Goal: Find specific page/section: Find specific page/section

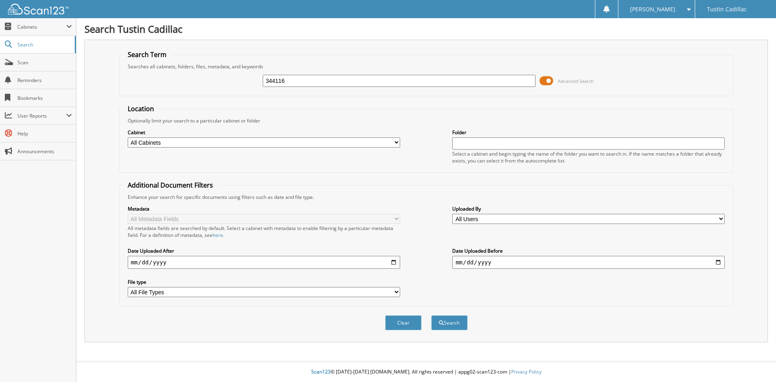
type input "344116"
click at [431, 315] on button "Search" at bounding box center [449, 322] width 36 height 15
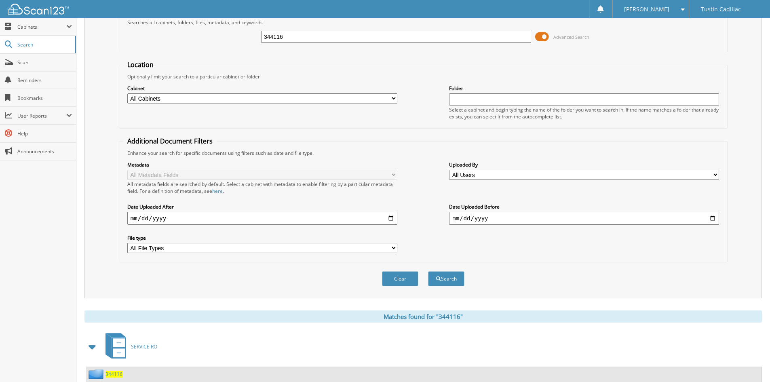
scroll to position [70, 0]
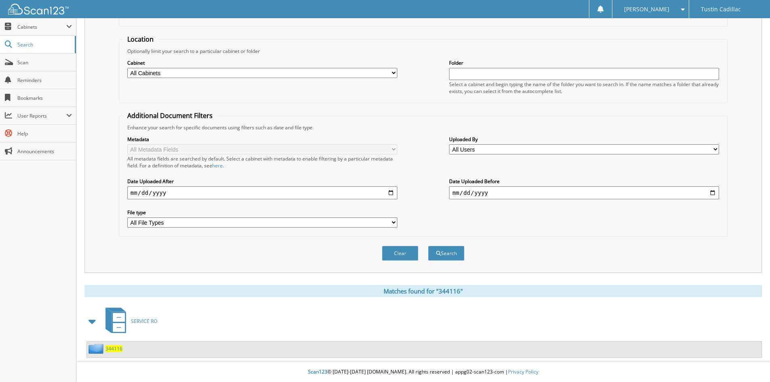
click at [114, 349] on span "344116" at bounding box center [114, 348] width 17 height 7
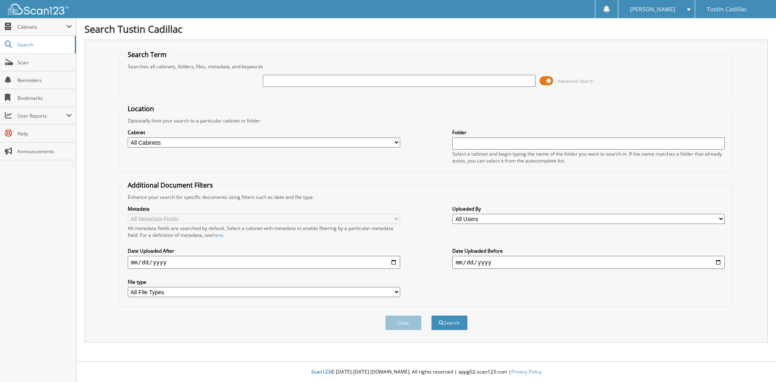
click at [276, 81] on input "text" at bounding box center [399, 81] width 272 height 12
type input "108759"
click at [431, 315] on button "Search" at bounding box center [449, 322] width 36 height 15
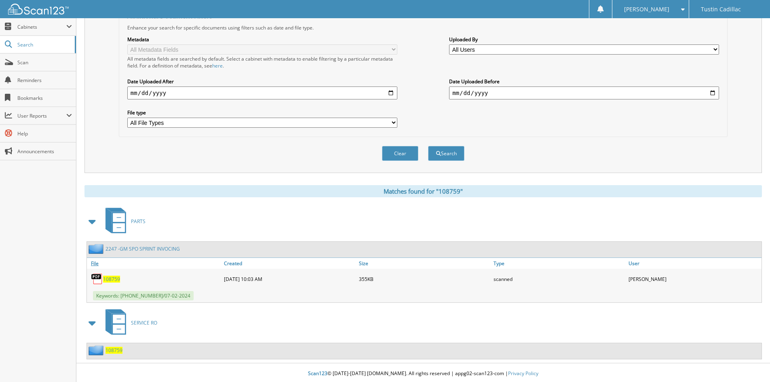
scroll to position [171, 0]
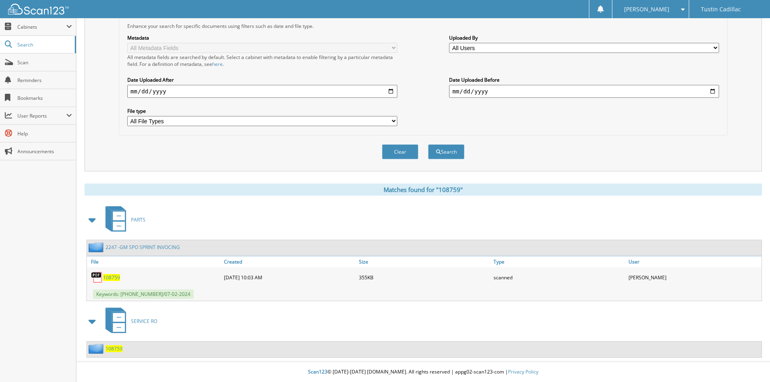
click at [119, 347] on span "108759" at bounding box center [114, 348] width 17 height 7
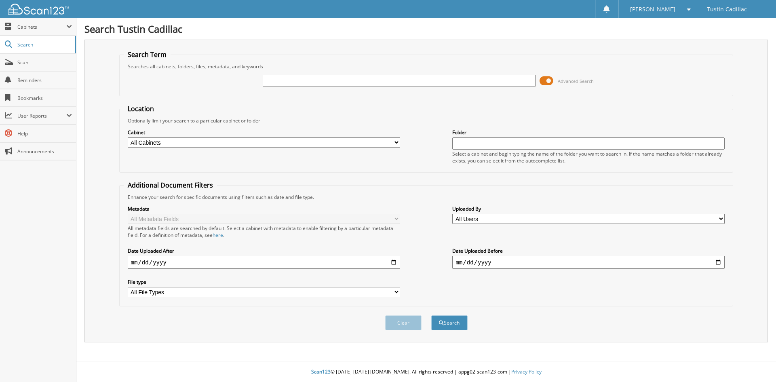
click at [424, 82] on input "text" at bounding box center [399, 81] width 272 height 12
type input "108759"
click at [431, 315] on button "Search" at bounding box center [449, 322] width 36 height 15
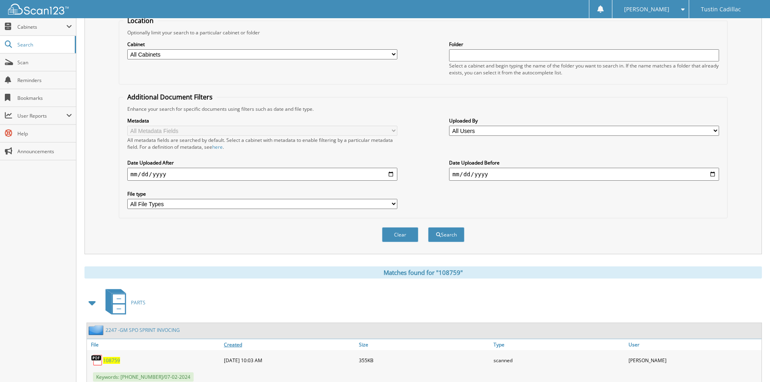
scroll to position [171, 0]
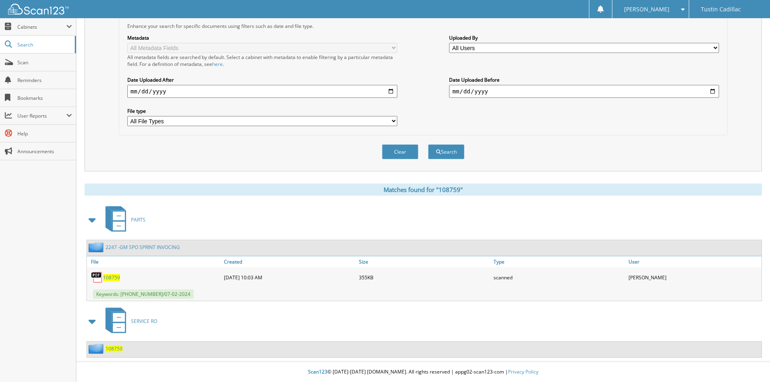
click at [113, 278] on span "108759" at bounding box center [111, 277] width 17 height 7
click at [137, 293] on span "Keywords: 800-321-9605/07-02-2024" at bounding box center [143, 293] width 101 height 9
click at [146, 247] on link "2247 -GM SPO SPRINT INVOCING" at bounding box center [143, 247] width 74 height 7
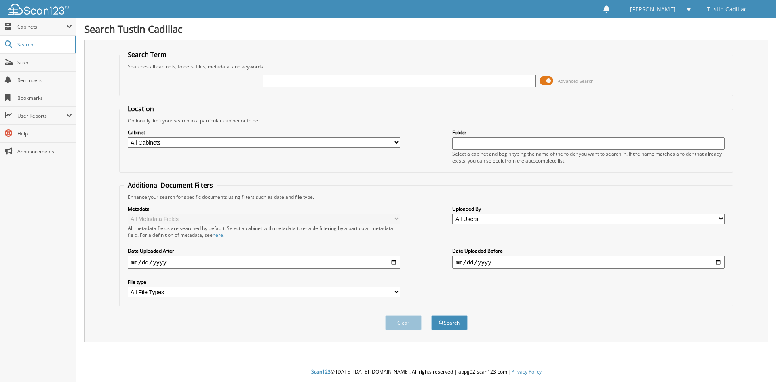
click at [287, 86] on input "text" at bounding box center [399, 81] width 272 height 12
type input "108759"
click at [431, 315] on button "Search" at bounding box center [449, 322] width 36 height 15
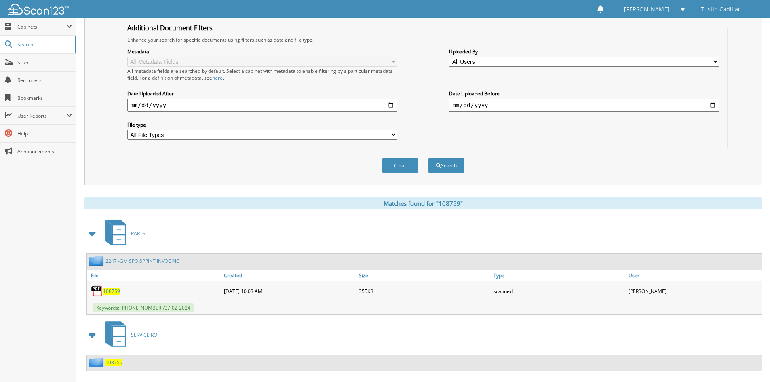
scroll to position [171, 0]
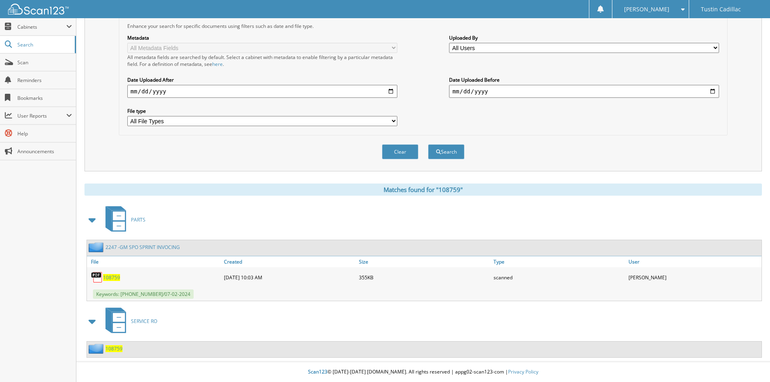
click at [114, 350] on span "108759" at bounding box center [114, 348] width 17 height 7
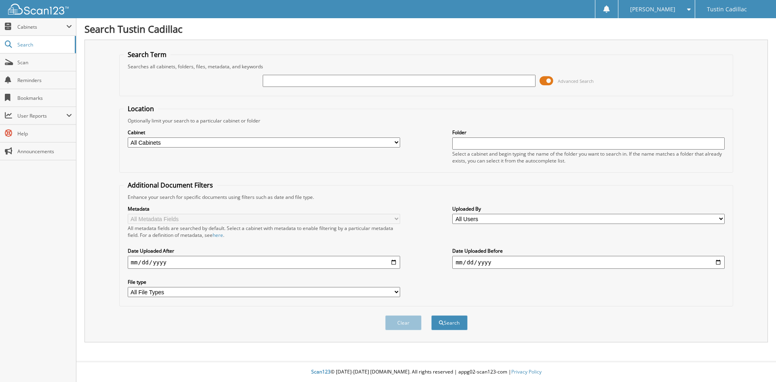
click at [300, 83] on input "text" at bounding box center [399, 81] width 272 height 12
type input "103924"
click at [431, 315] on button "Search" at bounding box center [449, 322] width 36 height 15
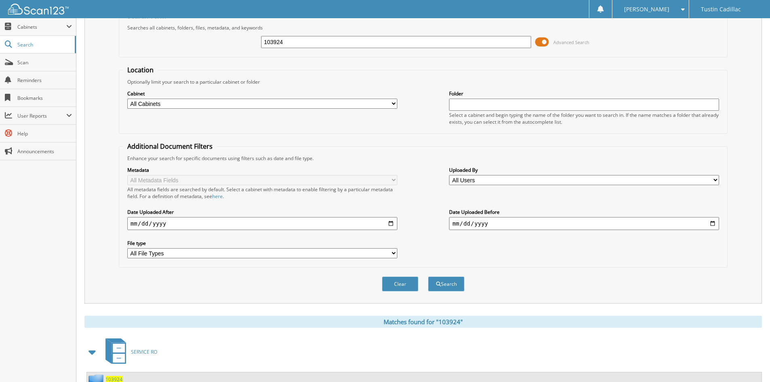
scroll to position [70, 0]
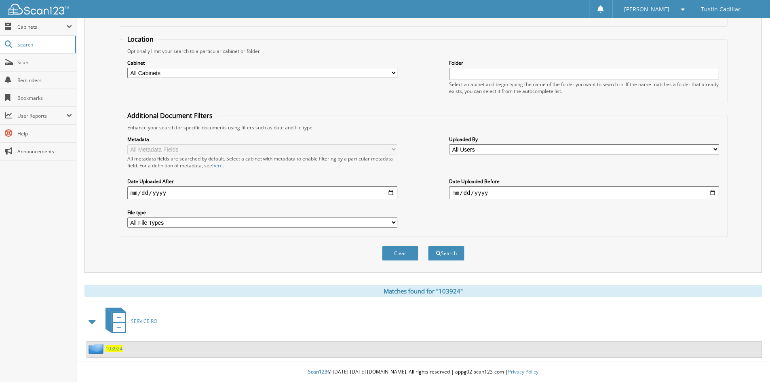
click at [116, 350] on span "103924" at bounding box center [114, 348] width 17 height 7
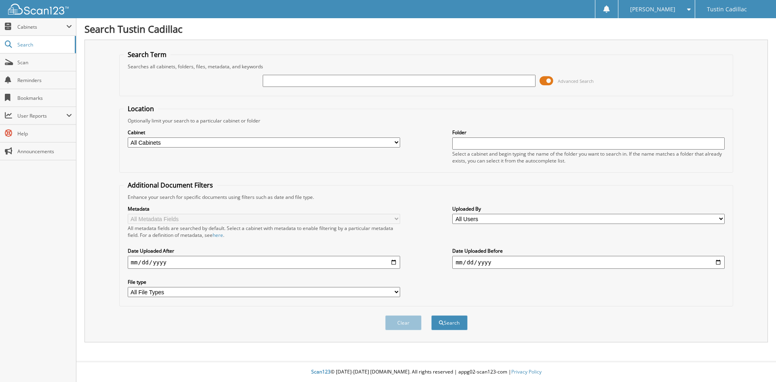
click at [277, 82] on input "text" at bounding box center [399, 81] width 272 height 12
type input "306095"
click at [431, 315] on button "Search" at bounding box center [449, 322] width 36 height 15
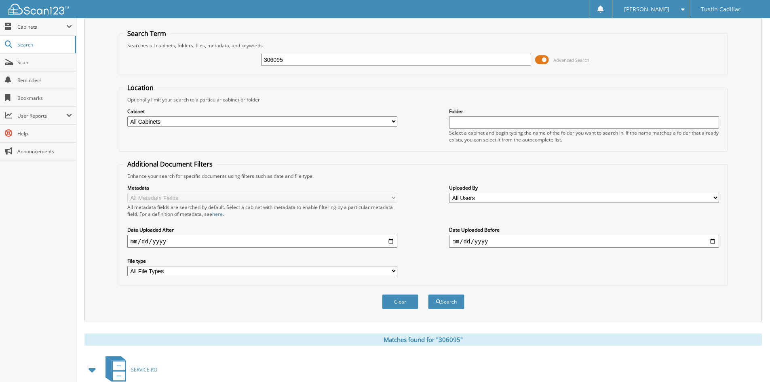
scroll to position [70, 0]
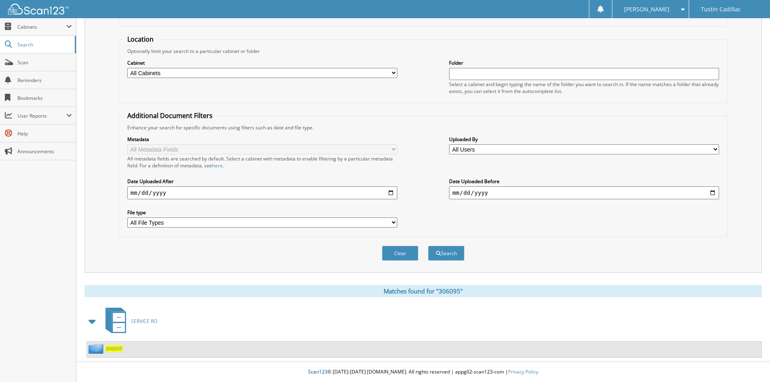
click at [112, 349] on span "306095" at bounding box center [114, 348] width 17 height 7
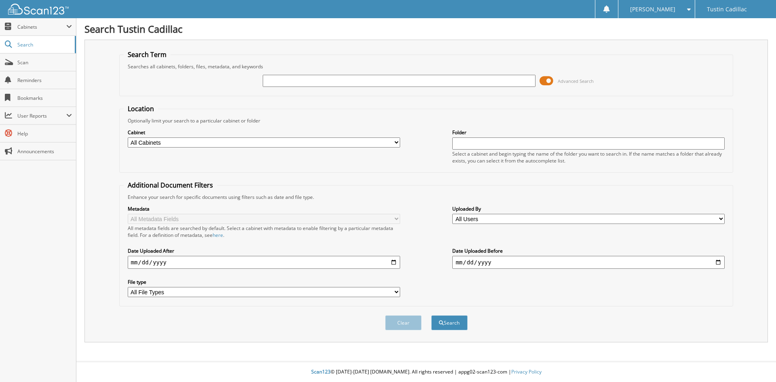
click at [273, 79] on input "text" at bounding box center [399, 81] width 272 height 12
type input "306095"
click at [431, 315] on button "Search" at bounding box center [449, 322] width 36 height 15
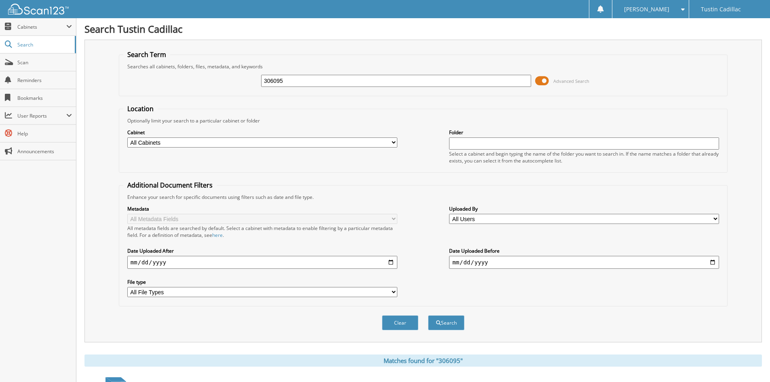
scroll to position [70, 0]
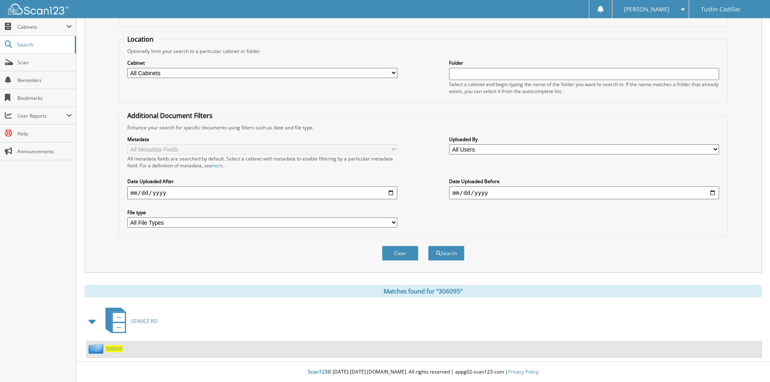
click at [111, 349] on span "306095" at bounding box center [114, 348] width 17 height 7
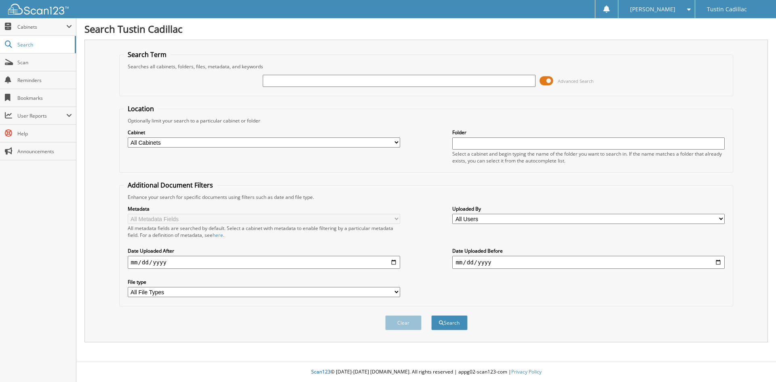
click at [279, 80] on input "text" at bounding box center [399, 81] width 272 height 12
type input "06095"
click at [431, 315] on button "Search" at bounding box center [449, 322] width 36 height 15
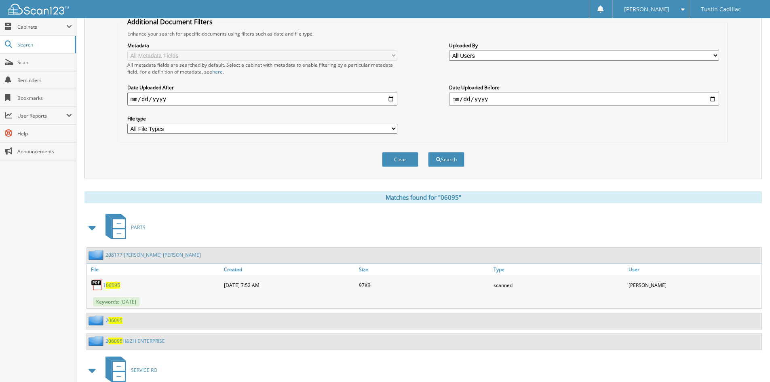
scroll to position [213, 0]
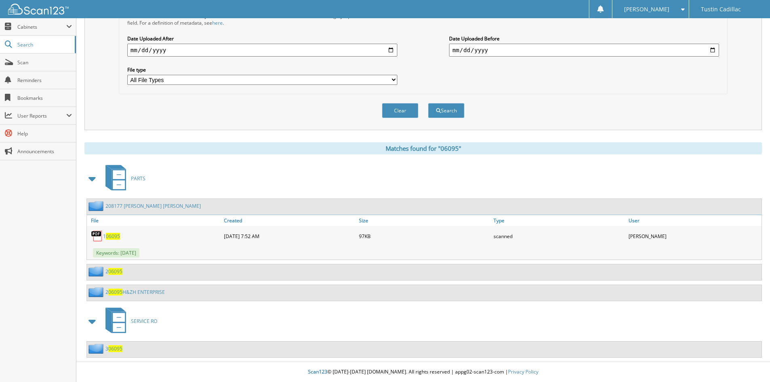
click at [107, 349] on link "3 06095" at bounding box center [114, 348] width 17 height 7
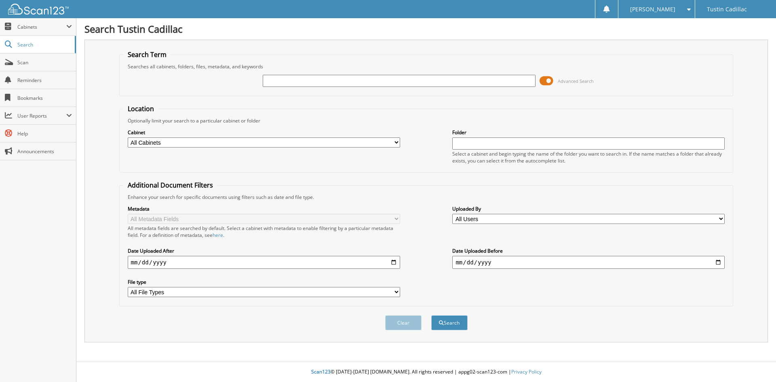
click at [296, 81] on input "text" at bounding box center [399, 81] width 272 height 12
type input "115159"
click at [431, 315] on button "Search" at bounding box center [449, 322] width 36 height 15
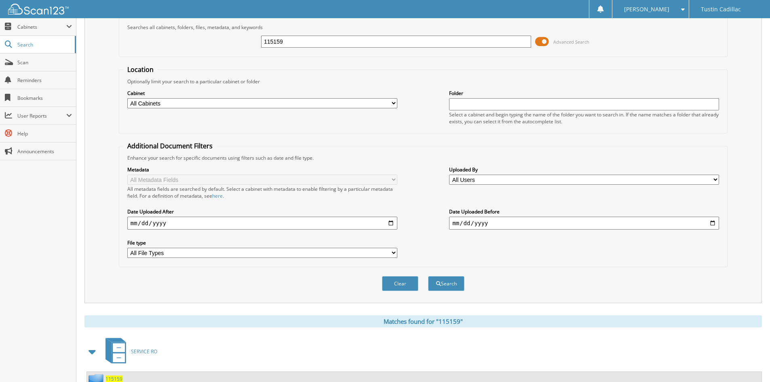
scroll to position [70, 0]
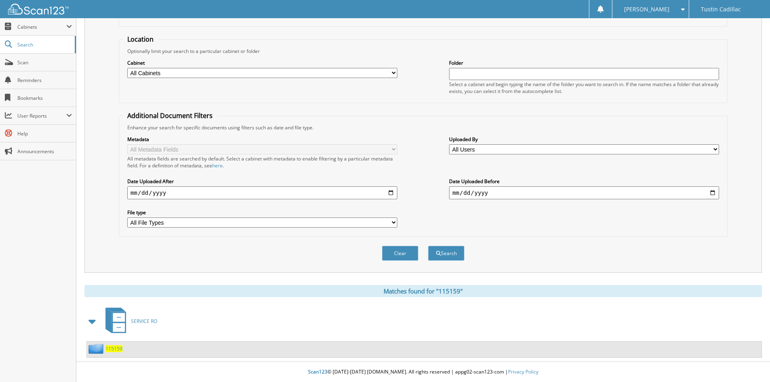
click at [114, 350] on span "115159" at bounding box center [114, 348] width 17 height 7
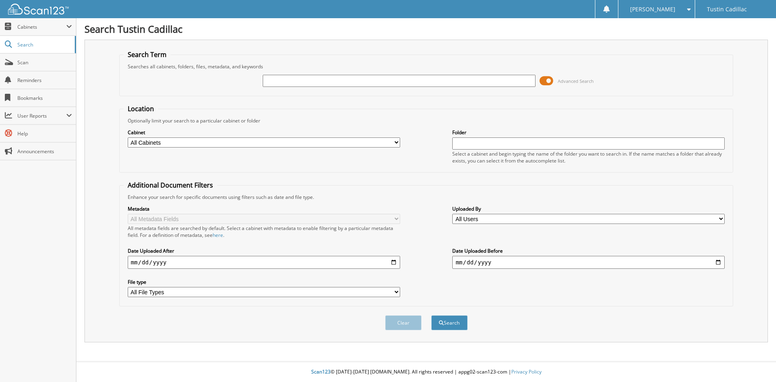
click at [279, 79] on input "text" at bounding box center [399, 81] width 272 height 12
type input "00195"
click at [431, 315] on button "Search" at bounding box center [449, 322] width 36 height 15
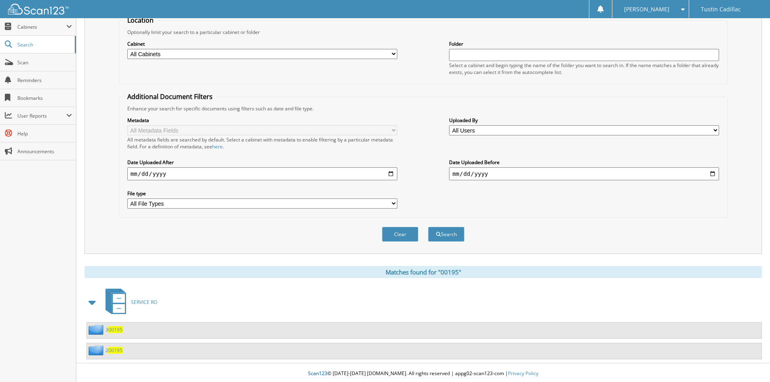
scroll to position [91, 0]
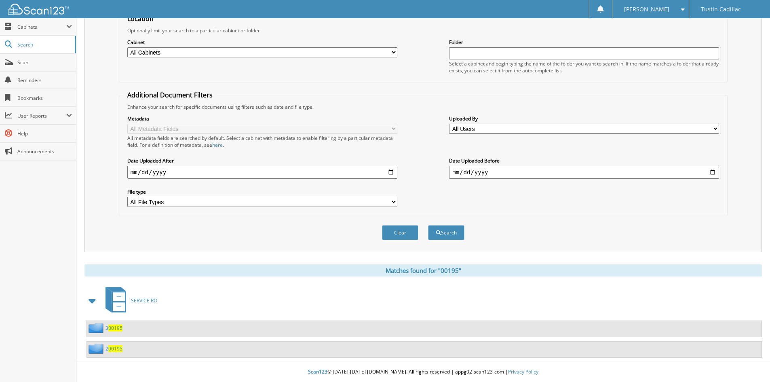
click at [112, 350] on span "00195" at bounding box center [115, 348] width 14 height 7
